Goal: Navigation & Orientation: Find specific page/section

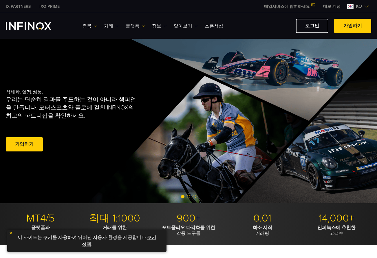
click at [142, 27] on img at bounding box center [143, 26] width 3 height 3
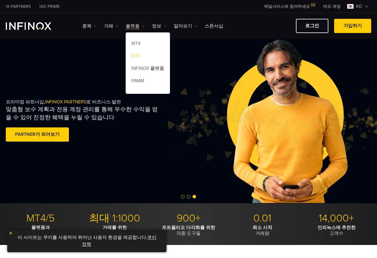
click at [136, 56] on link "MT5" at bounding box center [148, 57] width 44 height 12
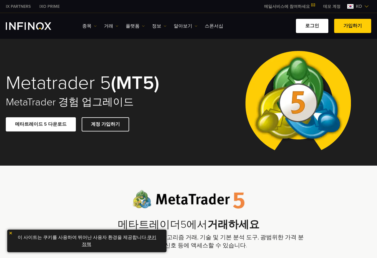
click at [312, 27] on link "로그인" at bounding box center [312, 26] width 32 height 14
